Goal: Task Accomplishment & Management: Manage account settings

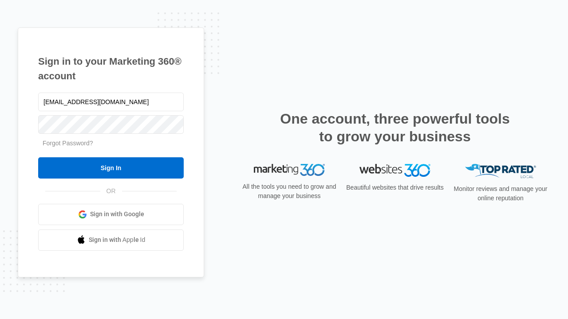
type input "dankie614@gmail.com"
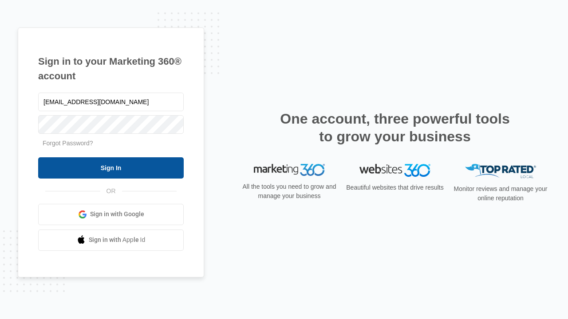
click at [111, 168] on input "Sign In" at bounding box center [111, 167] width 146 height 21
